Goal: Information Seeking & Learning: Learn about a topic

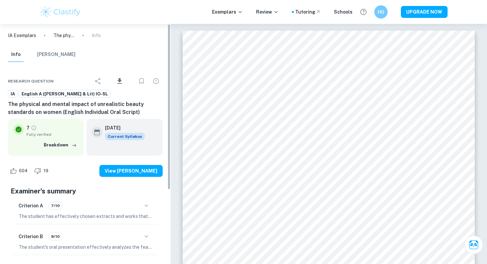
click at [22, 35] on p "IA Exemplars" at bounding box center [22, 35] width 28 height 7
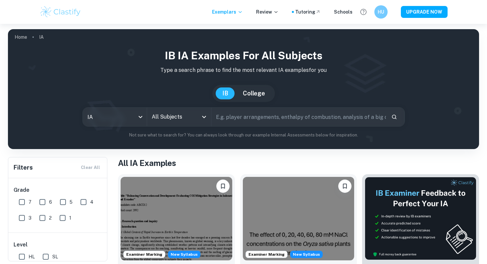
scroll to position [17, 0]
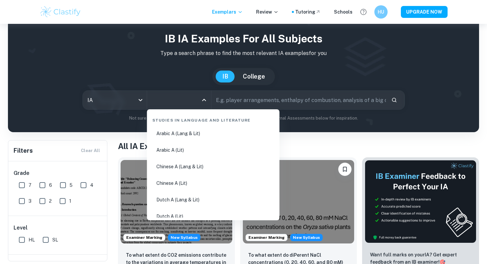
click at [186, 95] on input "All Subjects" at bounding box center [174, 100] width 48 height 13
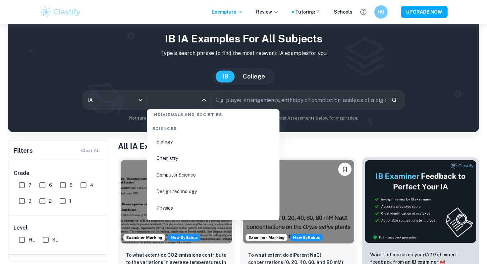
scroll to position [1029, 0]
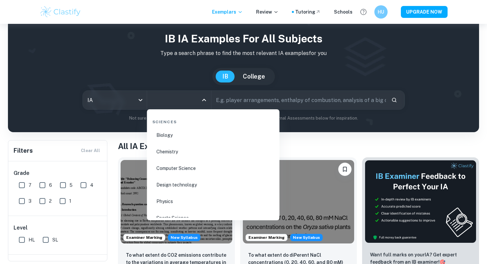
click at [164, 153] on li "Chemistry" at bounding box center [213, 151] width 127 height 15
type input "Chemistry"
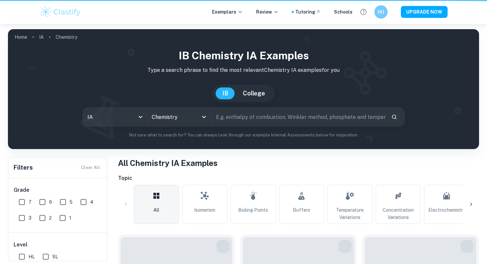
click at [231, 101] on div "[GEOGRAPHIC_DATA]" at bounding box center [243, 93] width 63 height 17
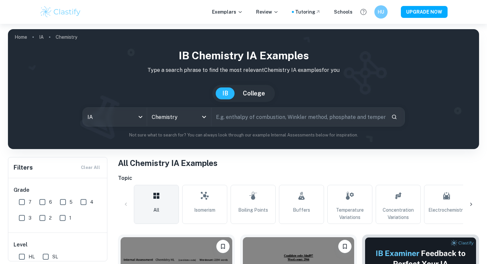
click at [234, 112] on input "text" at bounding box center [298, 117] width 175 height 19
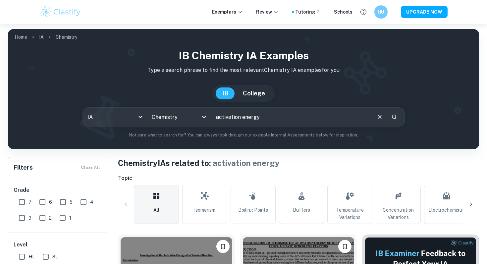
click at [264, 119] on input "activation energy" at bounding box center [290, 117] width 159 height 19
type input "activation energy [MEDICAL_DATA]"
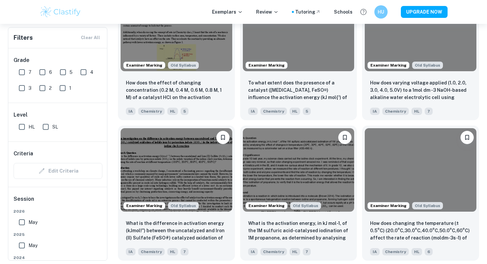
scroll to position [675, 0]
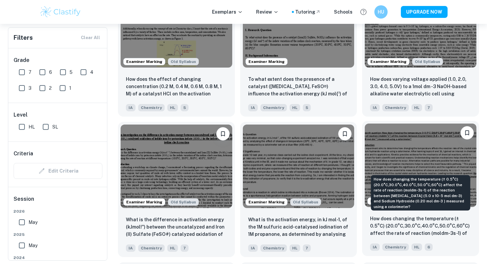
click at [402, 226] on p "How does changing the temperature (± 0.5°C) (20.0°C,30.0°C,40.0°C,50.0°C,60°C) …" at bounding box center [420, 226] width 101 height 23
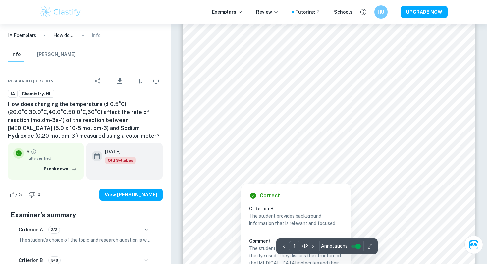
scroll to position [23, 0]
